Goal: Transaction & Acquisition: Purchase product/service

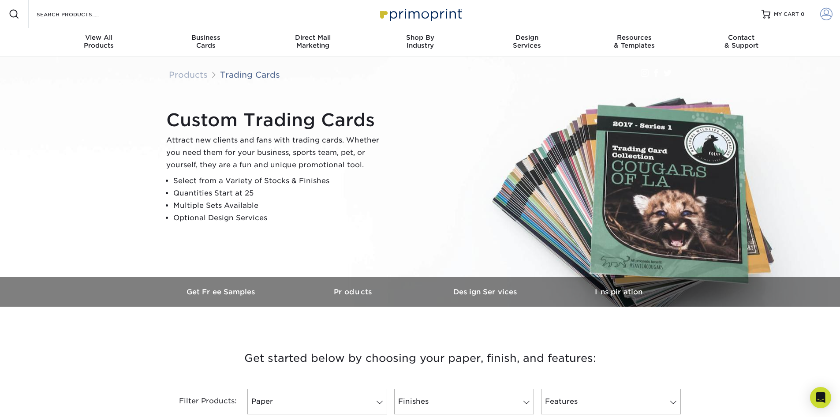
click at [824, 16] on span at bounding box center [826, 14] width 12 height 12
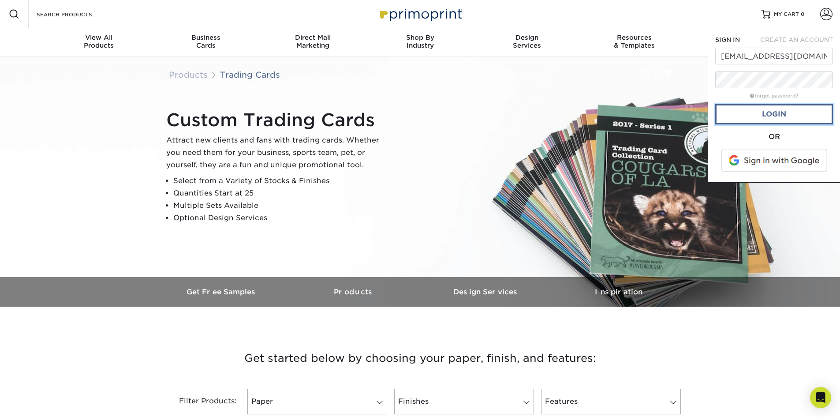
click at [774, 113] on link "Login" at bounding box center [774, 114] width 118 height 20
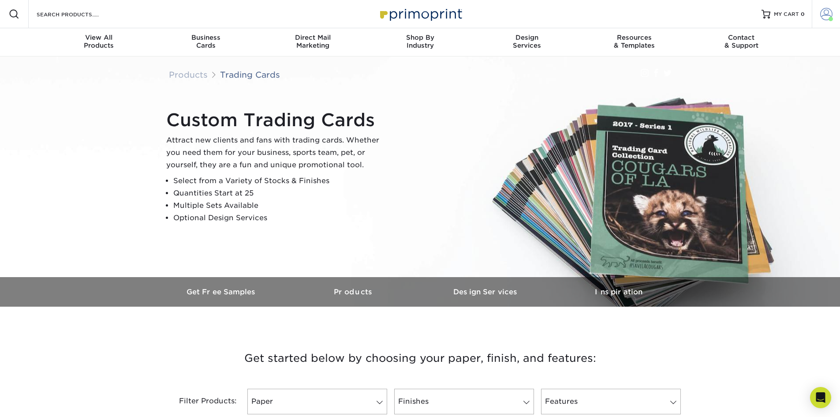
click at [822, 15] on span at bounding box center [826, 14] width 12 height 12
click at [746, 100] on link "Order History" at bounding box center [774, 106] width 111 height 12
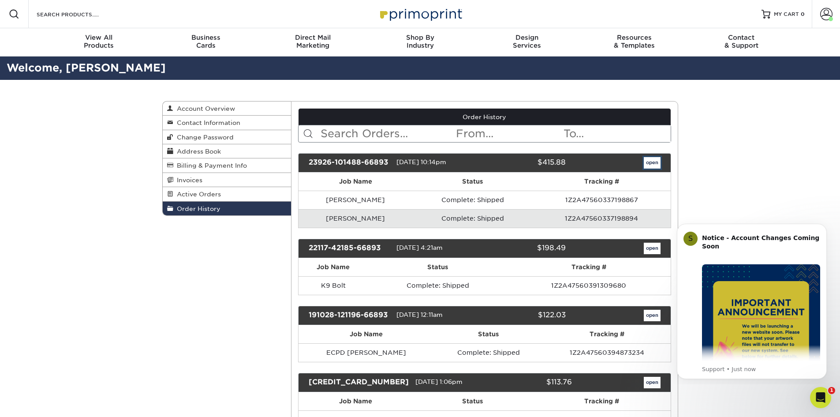
click at [651, 161] on link "open" at bounding box center [652, 162] width 17 height 11
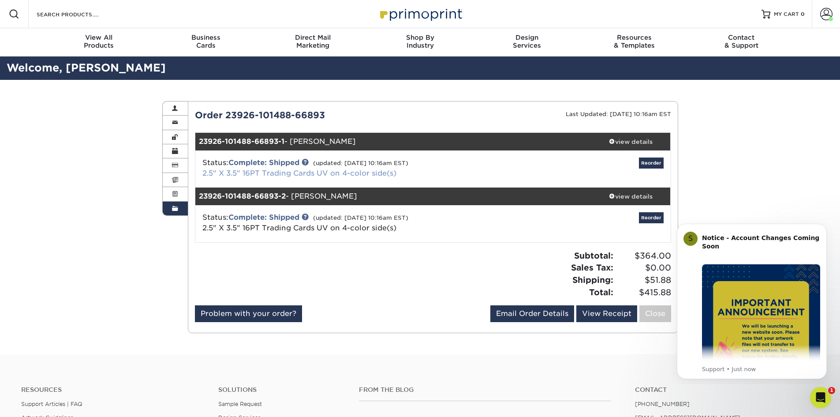
click at [292, 172] on link "2.5" X 3.5" 16PT Trading Cards UV on 4-color side(s)" at bounding box center [299, 173] width 194 height 8
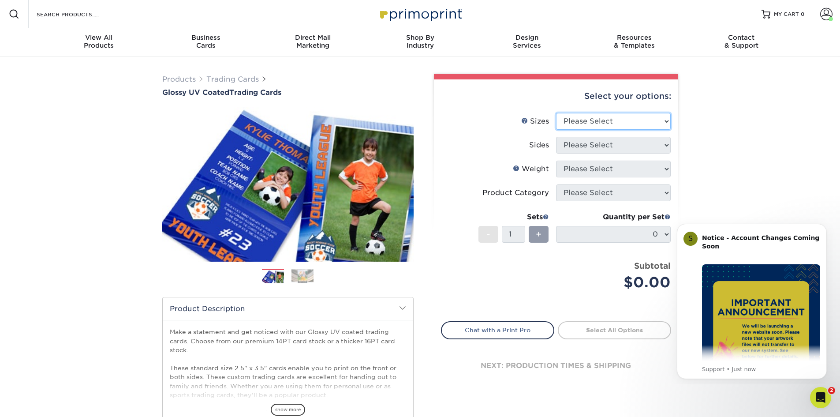
click at [665, 120] on select "Please Select 2.5" x 3.5"" at bounding box center [613, 121] width 115 height 17
select select "2.50x3.50"
click at [556, 113] on select "Please Select 2.5" x 3.5"" at bounding box center [613, 121] width 115 height 17
click at [651, 144] on select "Please Select Print Both Sides Print Front Only" at bounding box center [613, 145] width 115 height 17
select select "13abbda7-1d64-4f25-8bb2-c179b224825d"
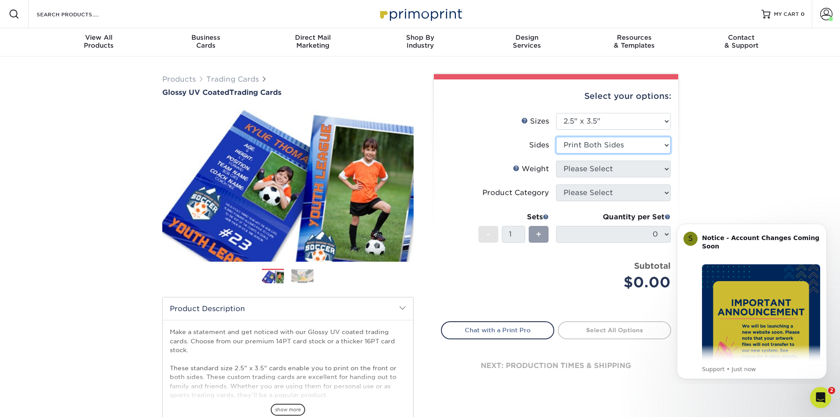
click at [556, 137] on select "Please Select Print Both Sides Print Front Only" at bounding box center [613, 145] width 115 height 17
click at [639, 168] on select "Please Select 16PT 14PT 18PT C1S" at bounding box center [613, 169] width 115 height 17
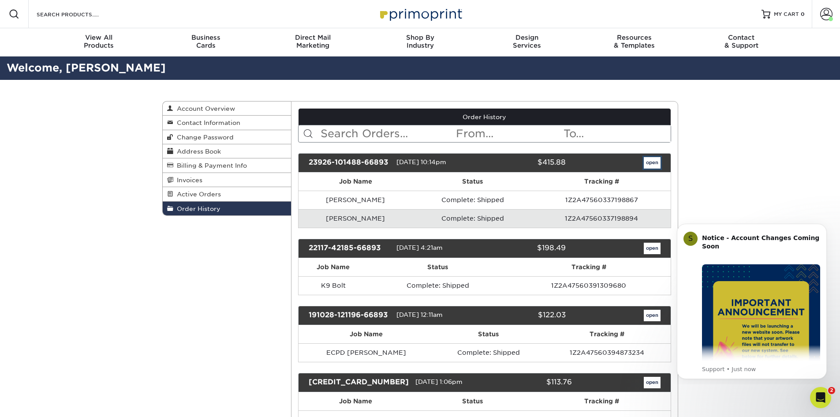
click at [652, 161] on link "open" at bounding box center [652, 162] width 17 height 11
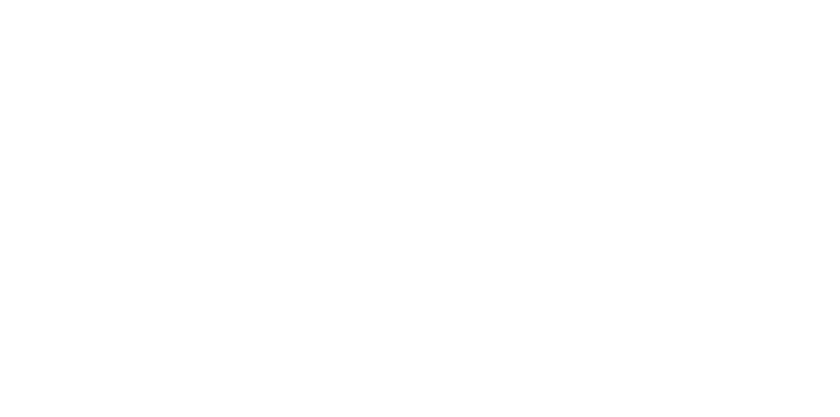
select select "2.50x3.50"
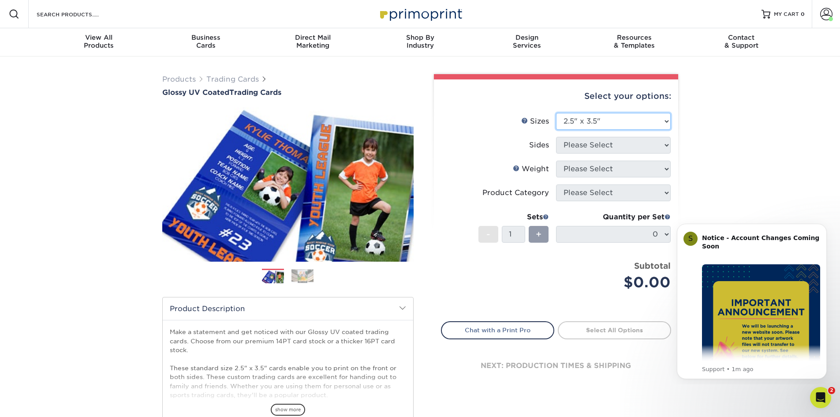
click at [655, 123] on select "Please Select 2.5" x 3.5"" at bounding box center [613, 121] width 115 height 17
click at [556, 113] on select "Please Select 2.5" x 3.5"" at bounding box center [613, 121] width 115 height 17
click at [627, 122] on select "Please Select 2.5" x 3.5"" at bounding box center [613, 121] width 115 height 17
select select "2.50x3.50"
click at [556, 113] on select "Please Select 2.5" x 3.5"" at bounding box center [613, 121] width 115 height 17
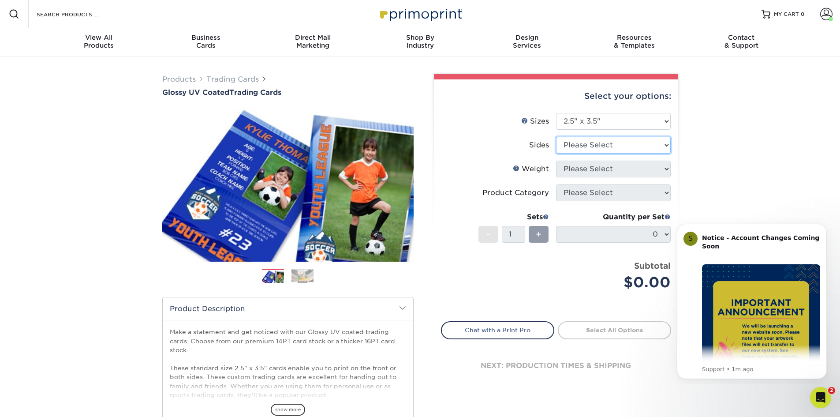
click at [630, 145] on select "Please Select Print Both Sides Print Front Only" at bounding box center [613, 145] width 115 height 17
select select "13abbda7-1d64-4f25-8bb2-c179b224825d"
click at [556, 137] on select "Please Select Print Both Sides Print Front Only" at bounding box center [613, 145] width 115 height 17
click at [630, 170] on select "Please Select 16PT 14PT 18PT C1S" at bounding box center [613, 169] width 115 height 17
select select "16PT"
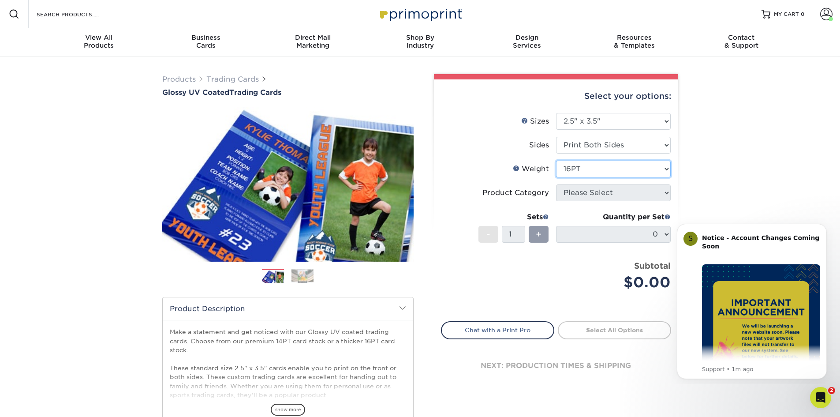
click at [556, 161] on select "Please Select 16PT 14PT 18PT C1S" at bounding box center [613, 169] width 115 height 17
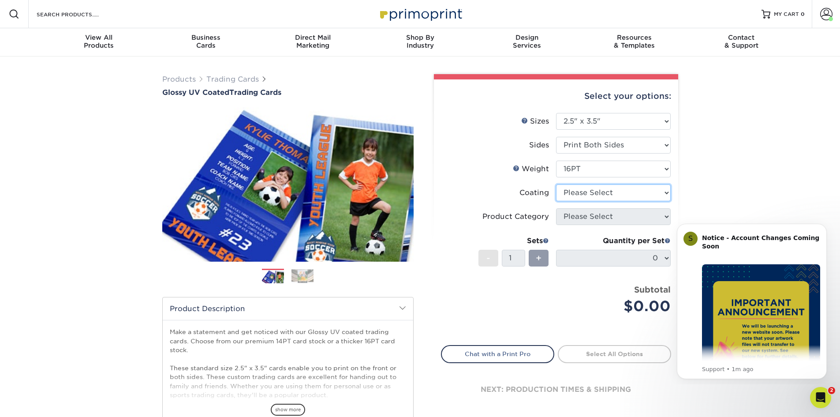
click at [635, 192] on select at bounding box center [613, 192] width 115 height 17
select select "ae367451-b2b8-45df-a344-0f05b6a12993"
click at [556, 184] on select at bounding box center [613, 192] width 115 height 17
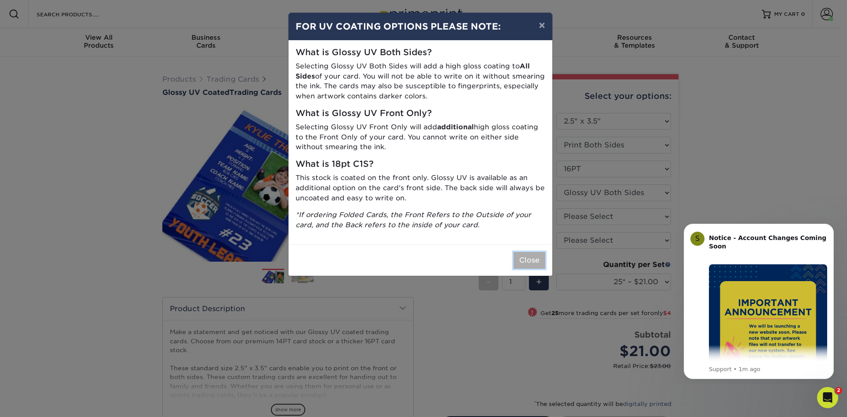
click at [532, 260] on button "Close" at bounding box center [529, 260] width 32 height 17
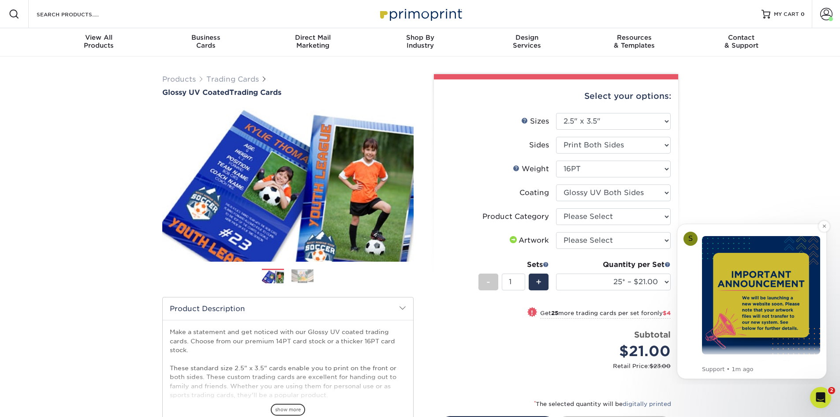
scroll to position [44, 0]
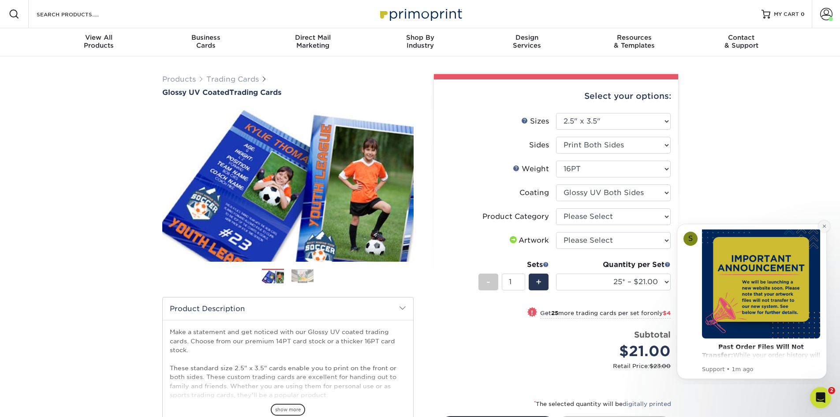
click at [825, 227] on icon "Dismiss notification" at bounding box center [824, 226] width 5 height 5
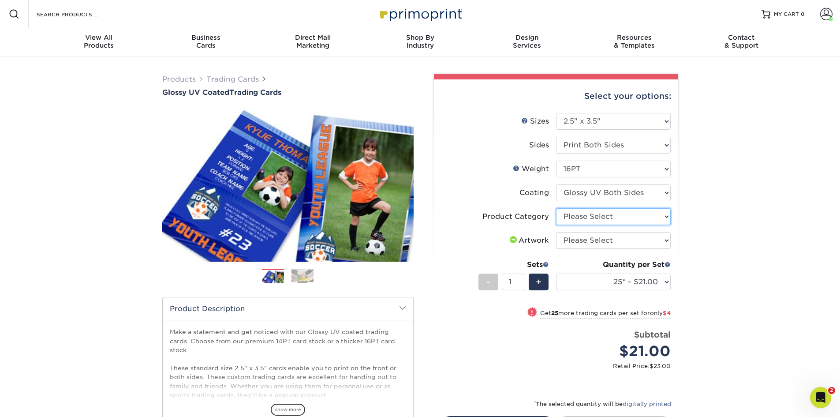
click at [654, 219] on select "Please Select Trading Cards" at bounding box center [613, 216] width 115 height 17
select select "c2f9bce9-36c2-409d-b101-c29d9d031e18"
click at [556, 208] on select "Please Select Trading Cards" at bounding box center [613, 216] width 115 height 17
click at [636, 241] on select "Please Select I will upload files I need a design - $100" at bounding box center [613, 240] width 115 height 17
select select "upload"
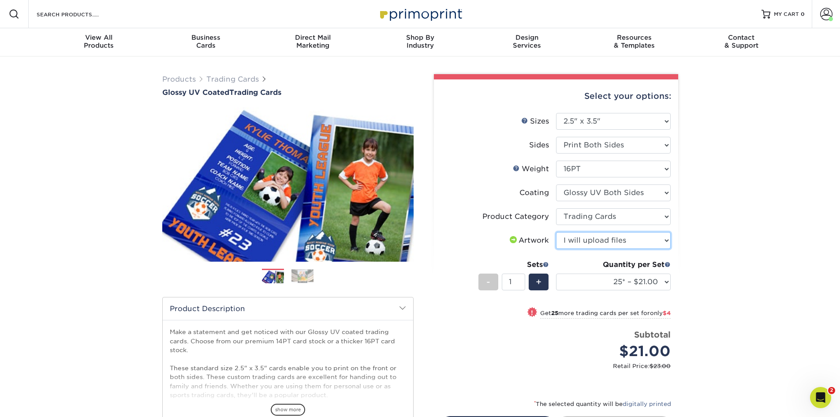
click at [556, 232] on select "Please Select I will upload files I need a design - $100" at bounding box center [613, 240] width 115 height 17
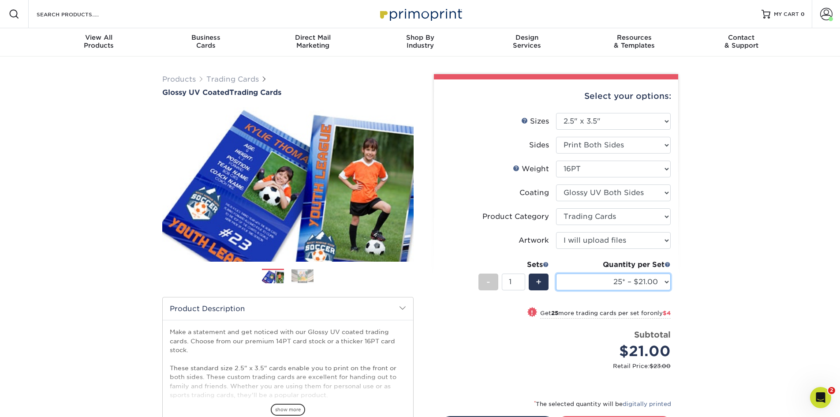
click at [660, 283] on select "25* – $21.00 50* – $25.00 75* – $31.00 100* – $34.00 250* – $44.00 500 – $53.00…" at bounding box center [613, 281] width 115 height 17
select select "5000 – $177.00"
click at [556, 273] on select "25* – $21.00 50* – $25.00 75* – $31.00 100* – $34.00 250* – $44.00 500 – $53.00…" at bounding box center [613, 281] width 115 height 17
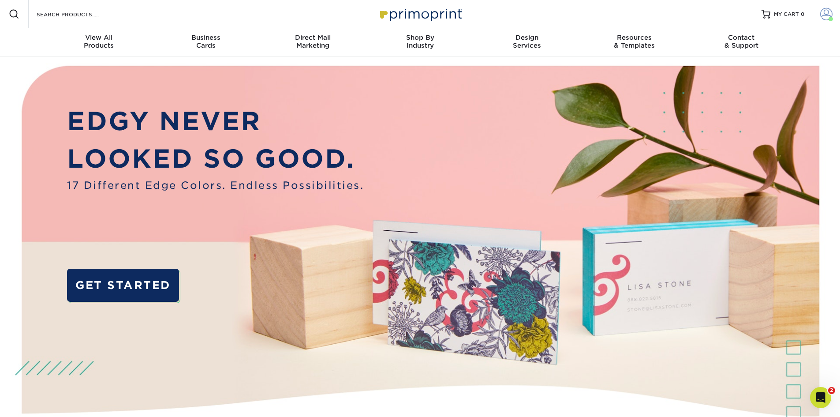
click at [825, 16] on span at bounding box center [826, 14] width 12 height 12
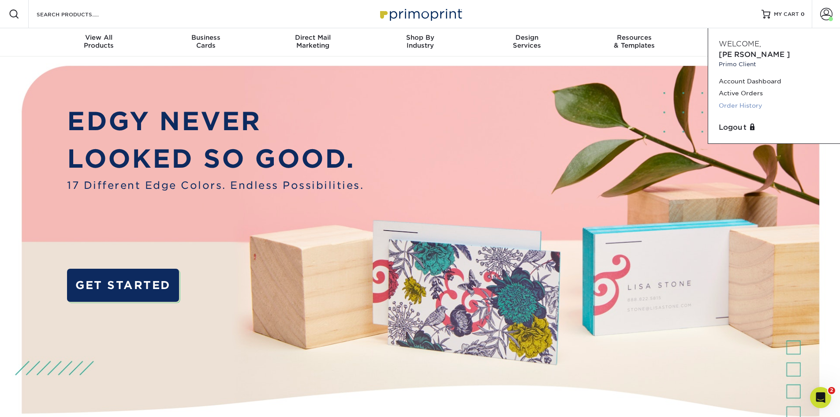
click at [741, 100] on link "Order History" at bounding box center [774, 106] width 111 height 12
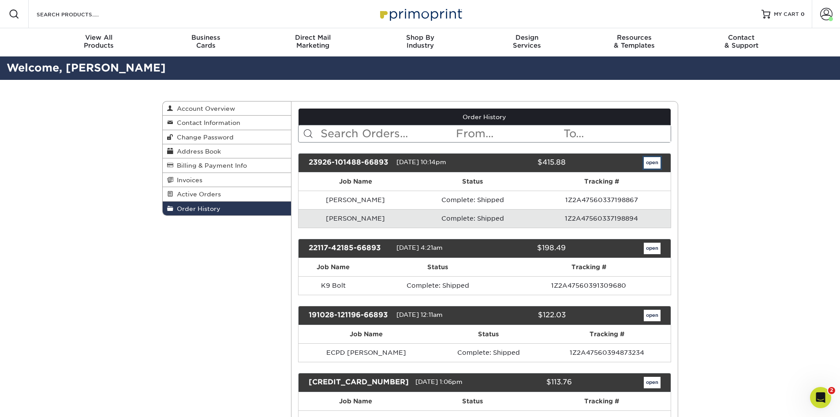
click at [654, 162] on link "open" at bounding box center [652, 162] width 17 height 11
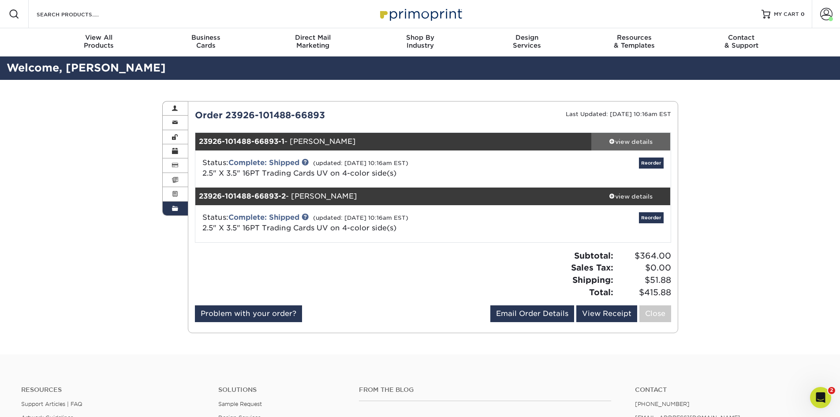
click at [619, 141] on div "view details" at bounding box center [630, 141] width 79 height 9
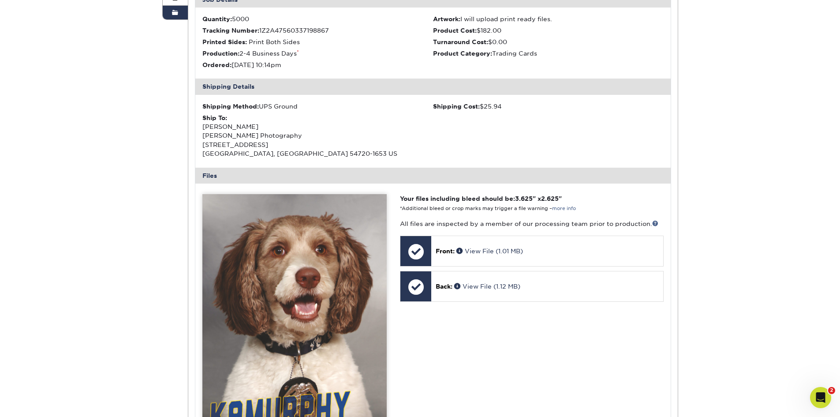
scroll to position [176, 0]
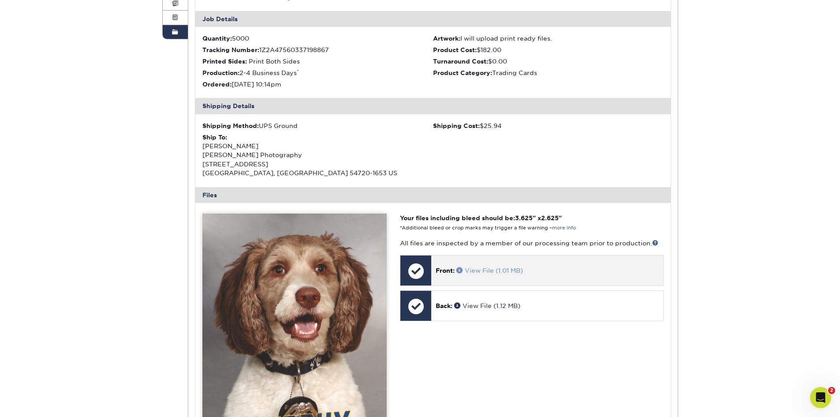
click at [479, 270] on link "View File (1.01 MB)" at bounding box center [489, 270] width 67 height 7
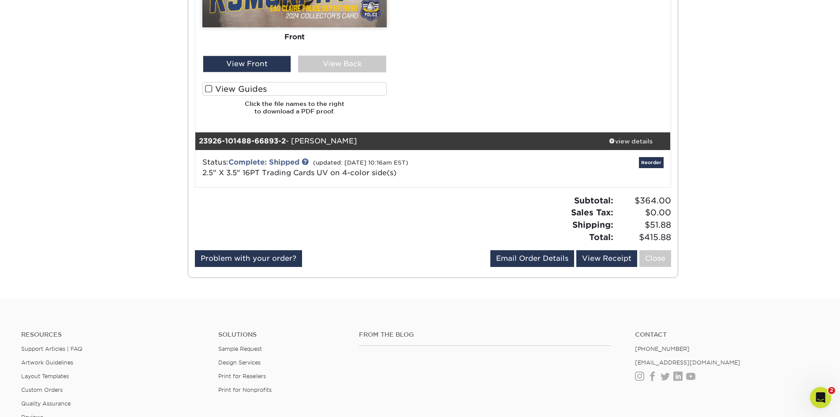
scroll to position [758, 0]
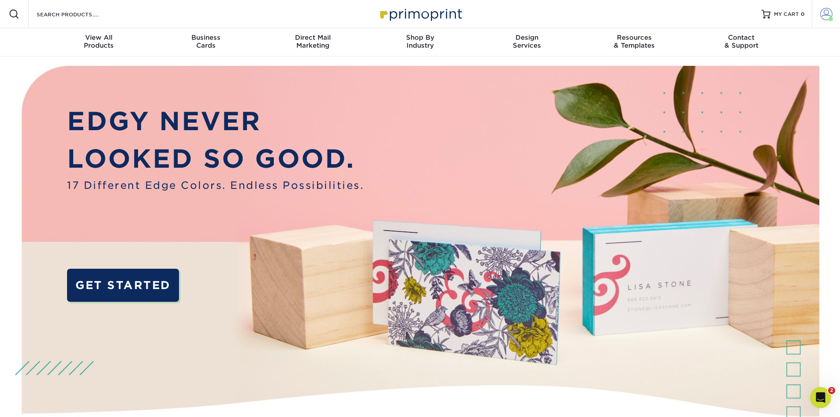
click at [822, 15] on span at bounding box center [826, 14] width 12 height 12
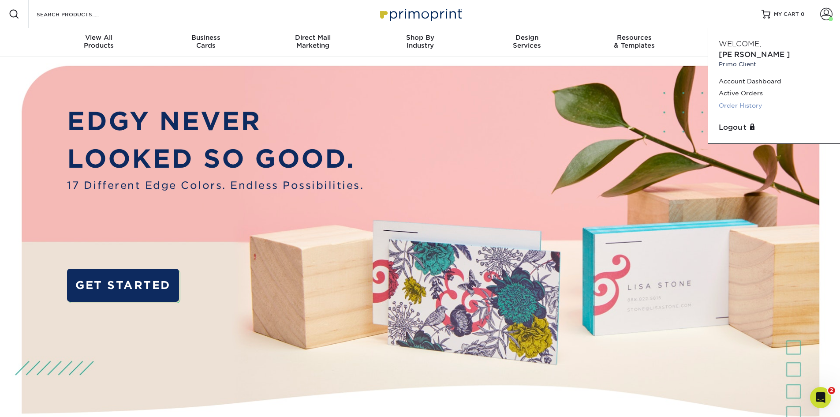
click at [748, 100] on link "Order History" at bounding box center [774, 106] width 111 height 12
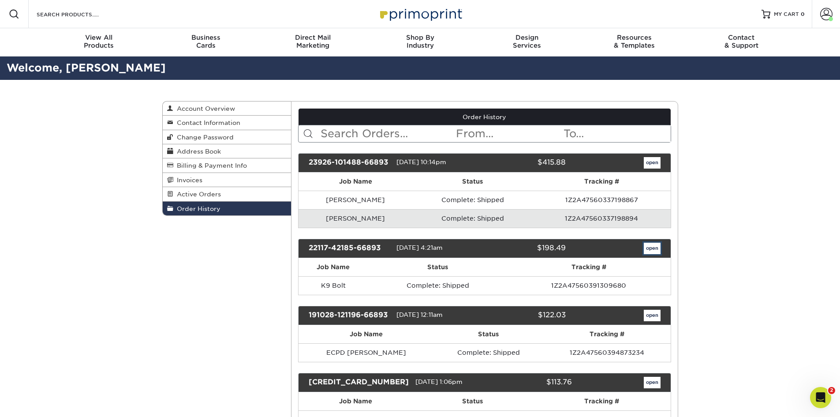
click at [651, 248] on link "open" at bounding box center [652, 248] width 17 height 11
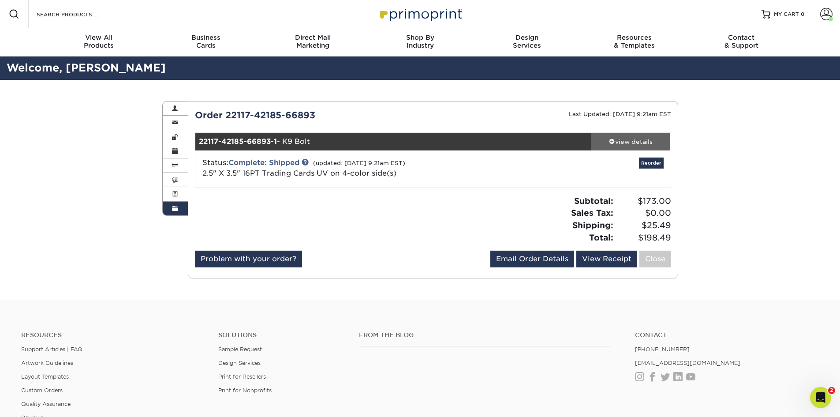
click at [637, 141] on div "view details" at bounding box center [630, 141] width 79 height 9
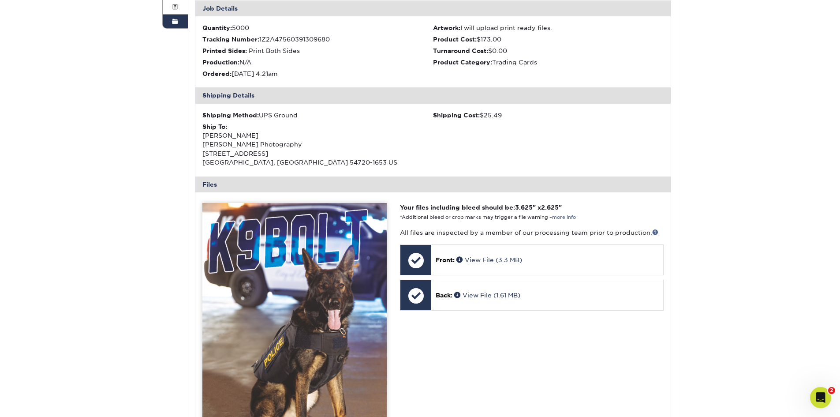
scroll to position [44, 0]
